Goal: Find specific fact: Locate a discrete piece of known information

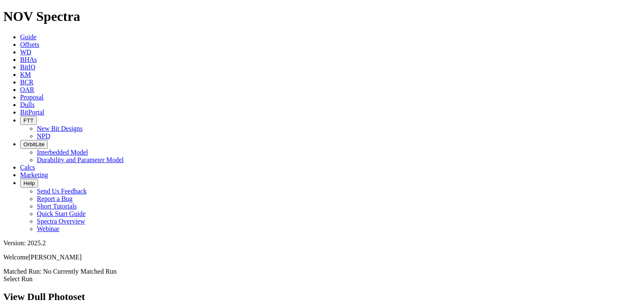
drag, startPoint x: 16, startPoint y: 74, endPoint x: 42, endPoint y: 75, distance: 26.0
copy span "A321810"
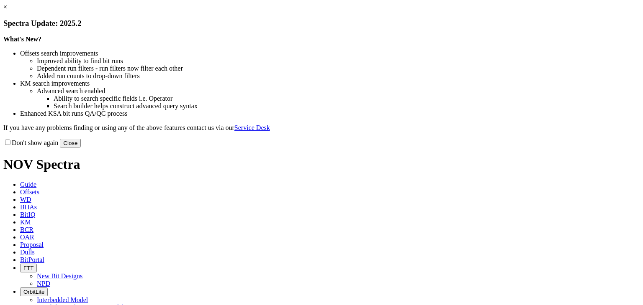
click at [81, 148] on button "Close" at bounding box center [70, 143] width 21 height 9
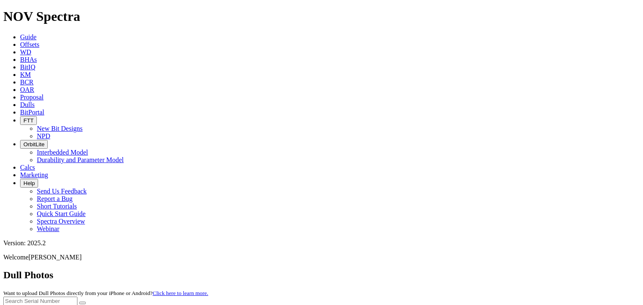
click at [77, 297] on input "text" at bounding box center [40, 301] width 74 height 9
paste input "A321810"
type input "A321810"
click at [79, 302] on button "submit" at bounding box center [82, 303] width 7 height 3
